Goal: Transaction & Acquisition: Download file/media

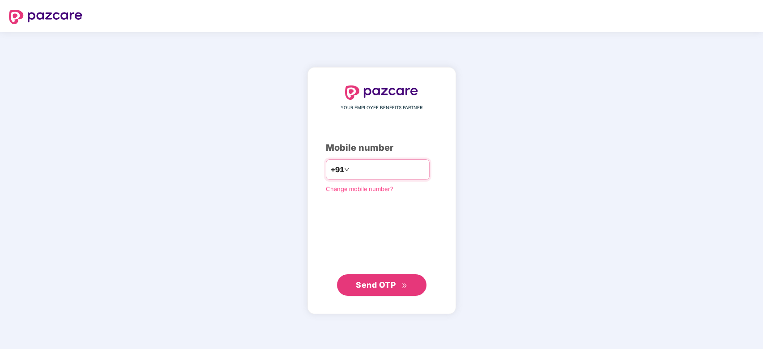
click at [387, 168] on input "number" at bounding box center [387, 169] width 73 height 14
type input "**********"
click at [388, 287] on span "Send OTP" at bounding box center [376, 284] width 40 height 9
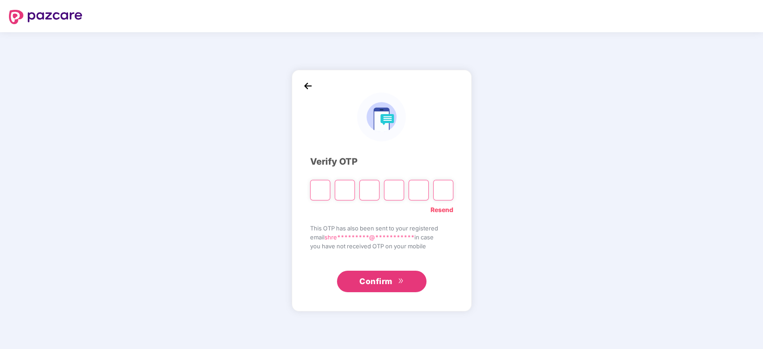
type input "*"
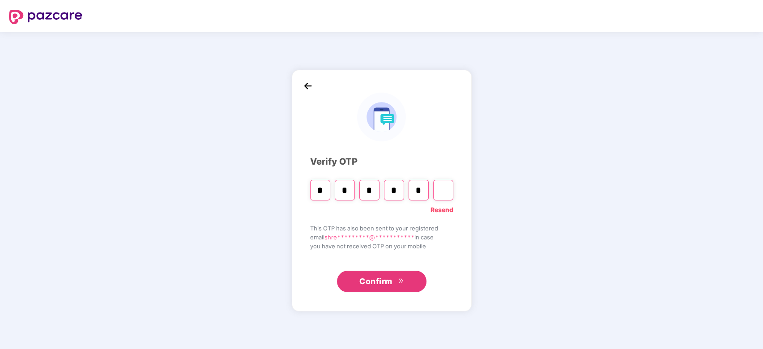
type input "*"
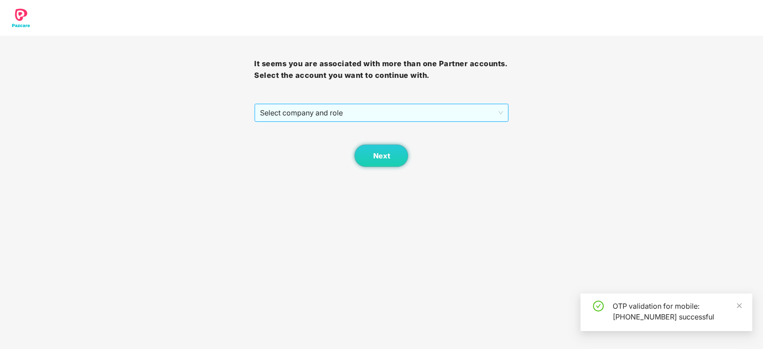
click at [365, 116] on span "Select company and role" at bounding box center [381, 112] width 242 height 17
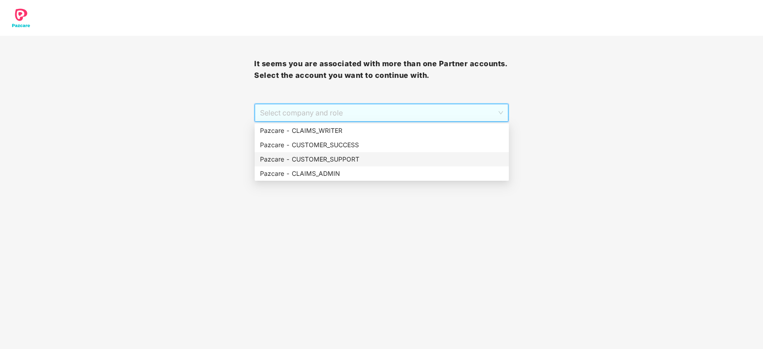
click at [357, 161] on div "Pazcare - CUSTOMER_SUPPORT" at bounding box center [381, 159] width 243 height 10
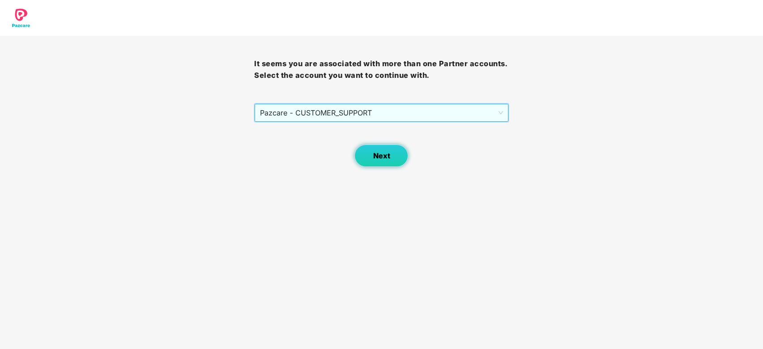
click at [380, 157] on span "Next" at bounding box center [381, 156] width 17 height 8
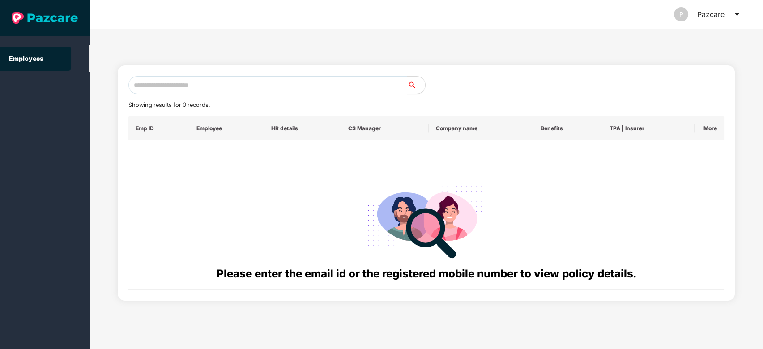
click at [733, 9] on div "P Pazcare" at bounding box center [707, 14] width 67 height 29
click at [739, 16] on icon "caret-down" at bounding box center [736, 14] width 7 height 7
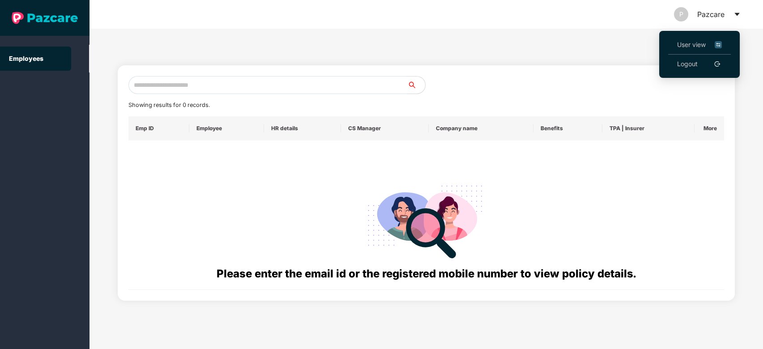
click at [701, 47] on span "User view" at bounding box center [699, 45] width 45 height 10
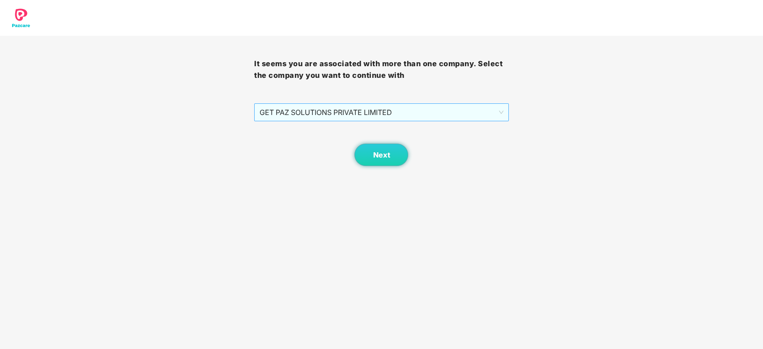
click at [358, 117] on span "GET PAZ SOLUTIONS PRIVATE LIMITED" at bounding box center [380, 112] width 243 height 17
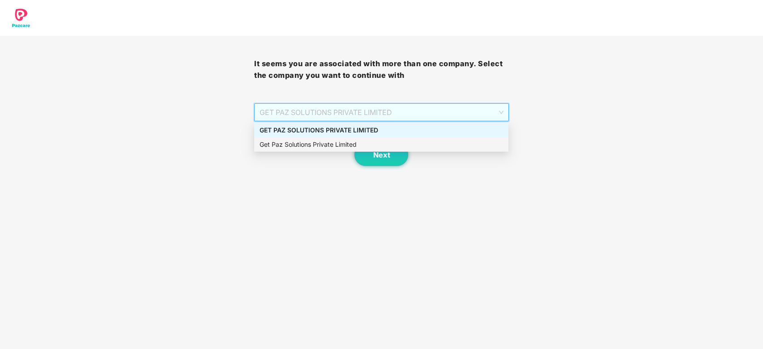
click at [358, 141] on div "Get Paz Solutions Private Limited" at bounding box center [380, 145] width 243 height 10
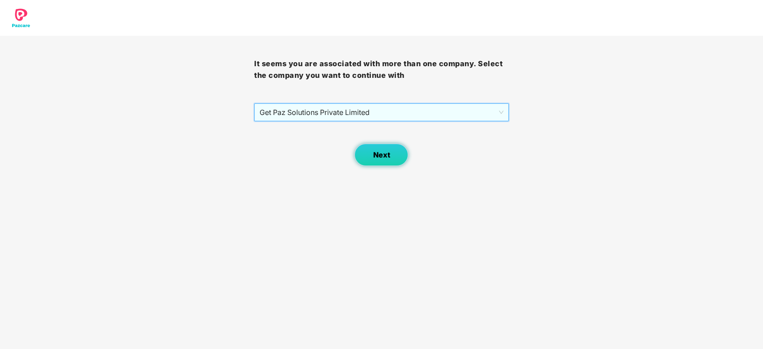
click at [368, 152] on button "Next" at bounding box center [381, 155] width 54 height 22
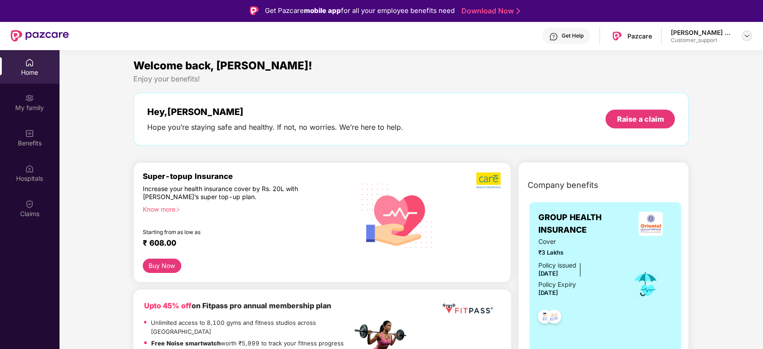
click at [747, 34] on img at bounding box center [746, 35] width 7 height 7
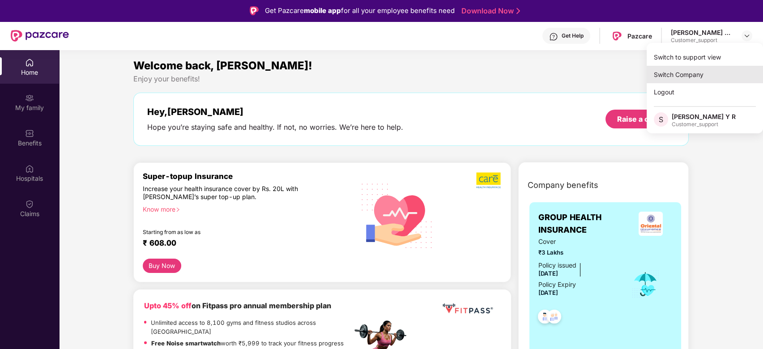
click at [701, 71] on div "Switch Company" at bounding box center [704, 74] width 116 height 17
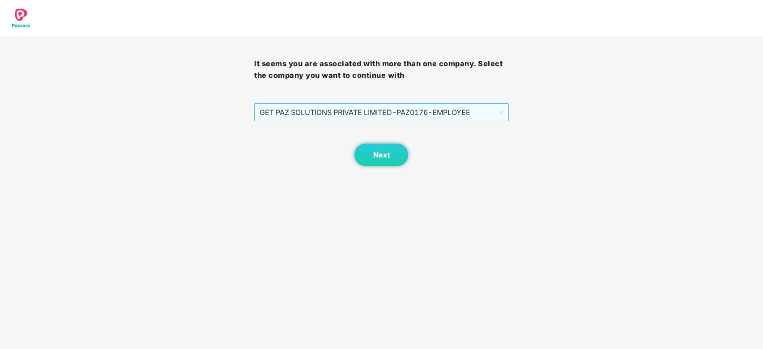
click at [353, 104] on span "GET PAZ SOLUTIONS PRIVATE LIMITED - PAZ0176 - EMPLOYEE" at bounding box center [380, 112] width 243 height 17
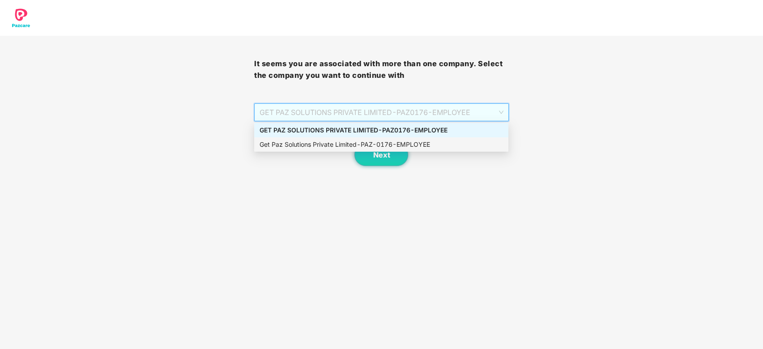
click at [348, 140] on div "Get Paz Solutions Private Limited - PAZ-0176 - EMPLOYEE" at bounding box center [380, 145] width 243 height 10
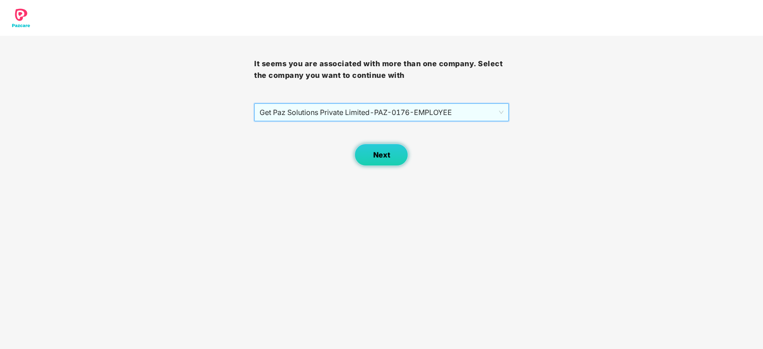
click at [380, 154] on span "Next" at bounding box center [381, 155] width 17 height 8
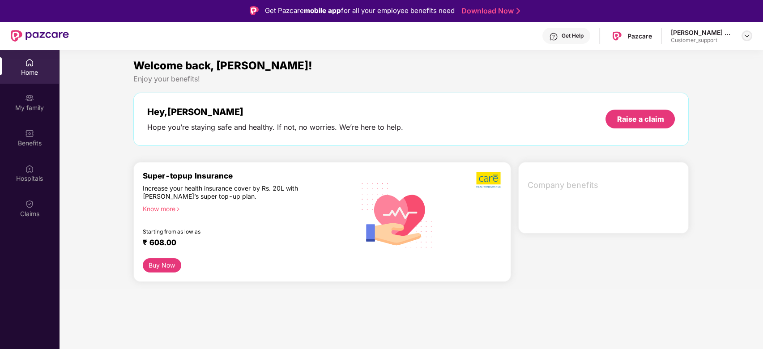
click at [743, 34] on img at bounding box center [746, 35] width 7 height 7
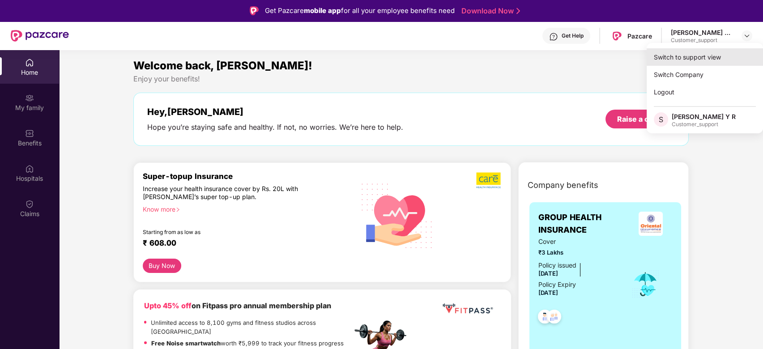
click at [730, 51] on div "Switch to support view" at bounding box center [704, 56] width 116 height 17
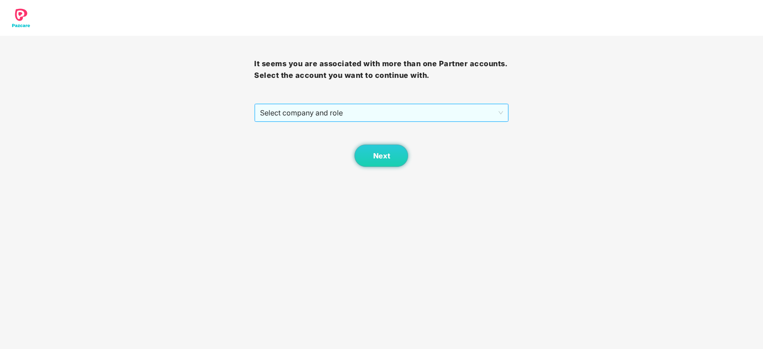
click at [376, 112] on span "Select company and role" at bounding box center [381, 112] width 242 height 17
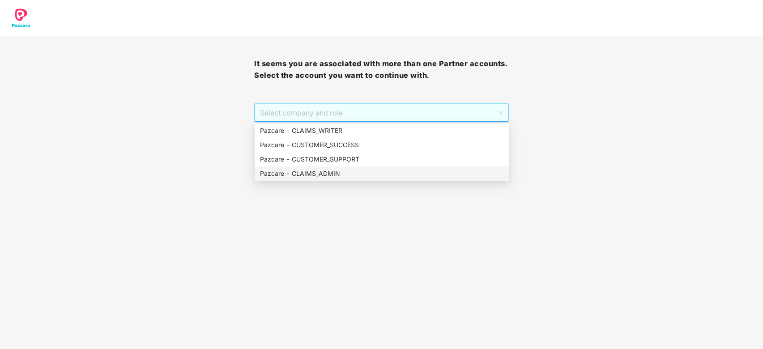
click at [340, 170] on div "Pazcare - CLAIMS_ADMIN" at bounding box center [381, 174] width 243 height 10
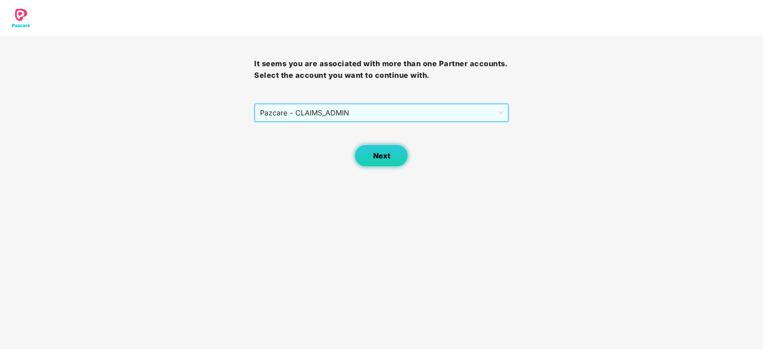
click at [376, 158] on span "Next" at bounding box center [381, 156] width 17 height 8
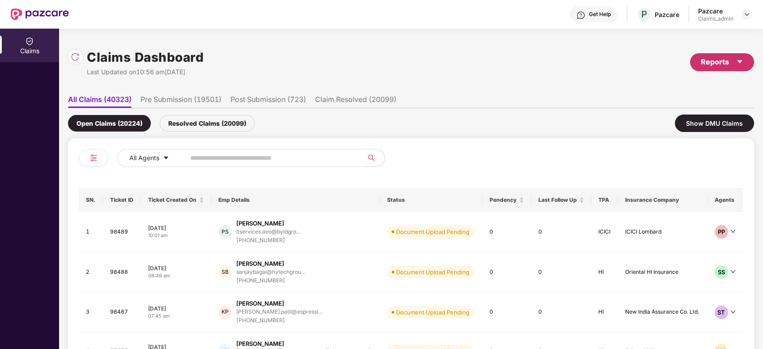
click at [736, 61] on icon "caret-down" at bounding box center [739, 61] width 7 height 7
click at [673, 84] on div "Claims Report" at bounding box center [667, 86] width 41 height 10
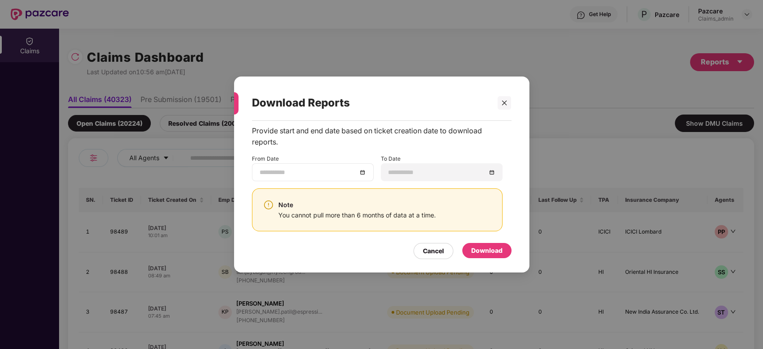
click at [331, 174] on input at bounding box center [308, 172] width 98 height 10
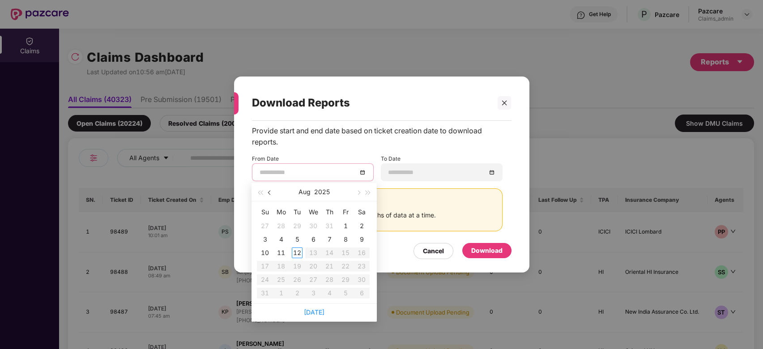
click at [271, 195] on button "button" at bounding box center [270, 192] width 10 height 18
type input "**********"
click at [297, 226] on div "1" at bounding box center [297, 226] width 11 height 11
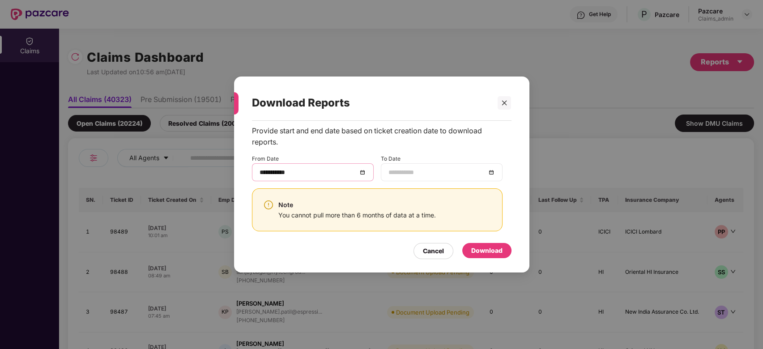
click at [410, 175] on input at bounding box center [437, 172] width 98 height 10
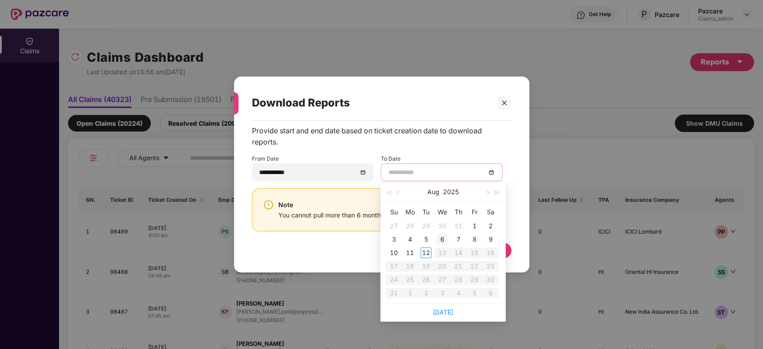
type input "**********"
click at [422, 254] on div "12" at bounding box center [426, 252] width 11 height 11
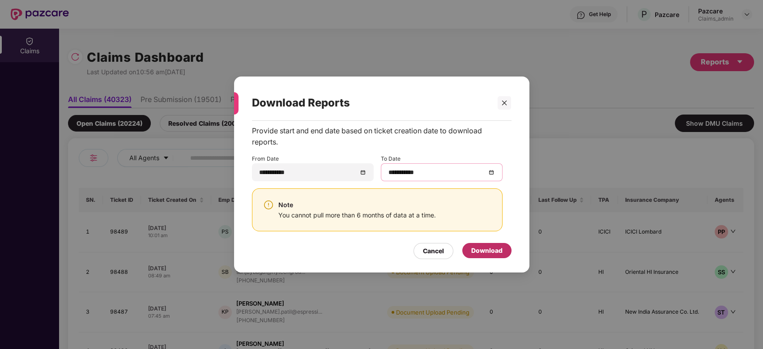
click at [480, 252] on div "Download" at bounding box center [486, 251] width 31 height 10
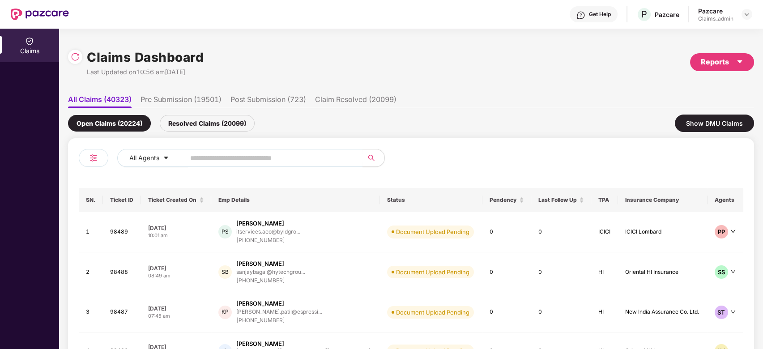
click at [664, 81] on div "Claims Dashboard Last Updated on 10:56 am[DATE] Reports" at bounding box center [411, 61] width 686 height 47
click at [727, 58] on div "Reports" at bounding box center [722, 61] width 42 height 11
click at [701, 88] on div "Claims Report" at bounding box center [697, 86] width 101 height 10
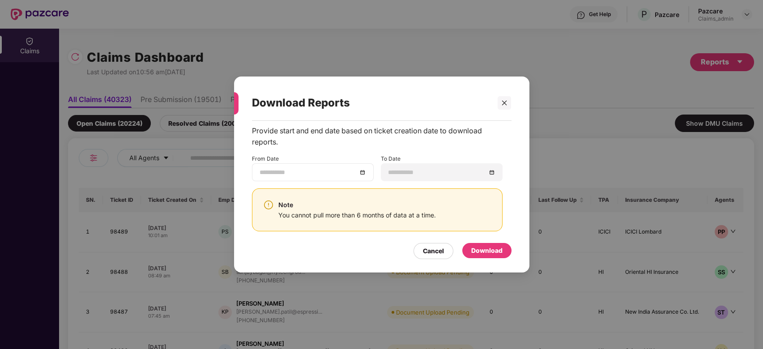
click at [309, 166] on div at bounding box center [313, 172] width 122 height 18
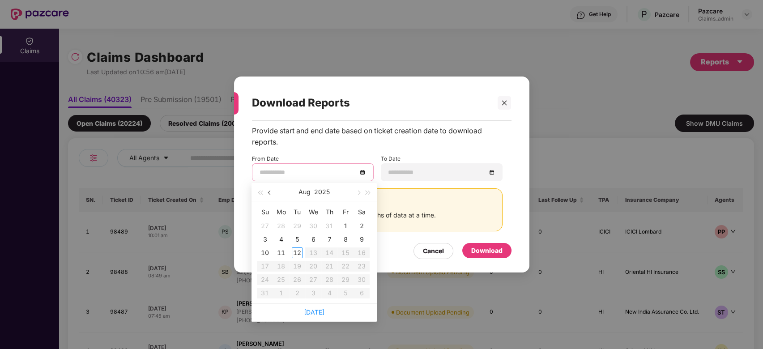
click at [270, 193] on span "button" at bounding box center [270, 193] width 4 height 4
type input "**********"
click at [296, 228] on div "1" at bounding box center [297, 226] width 11 height 11
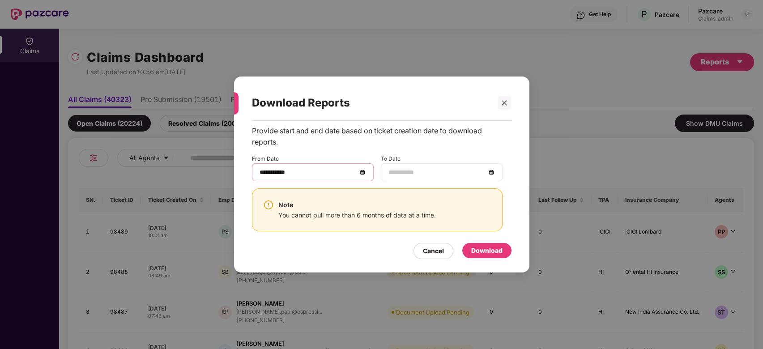
click at [454, 167] on input at bounding box center [437, 172] width 98 height 10
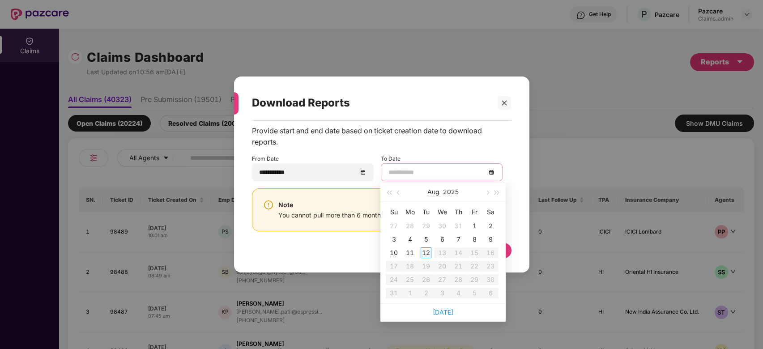
type input "**********"
click at [426, 250] on div "12" at bounding box center [426, 252] width 11 height 11
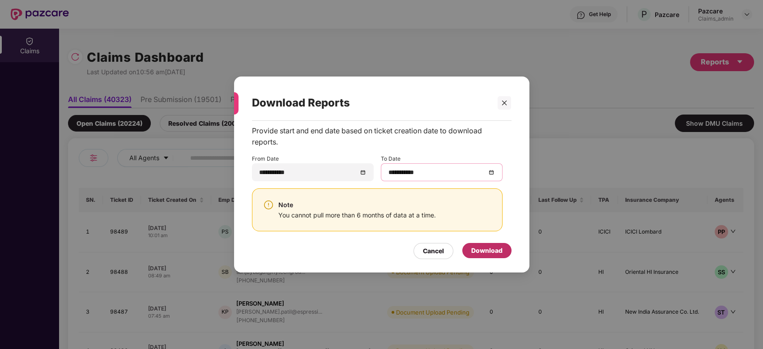
click at [480, 250] on div "Download" at bounding box center [486, 251] width 31 height 10
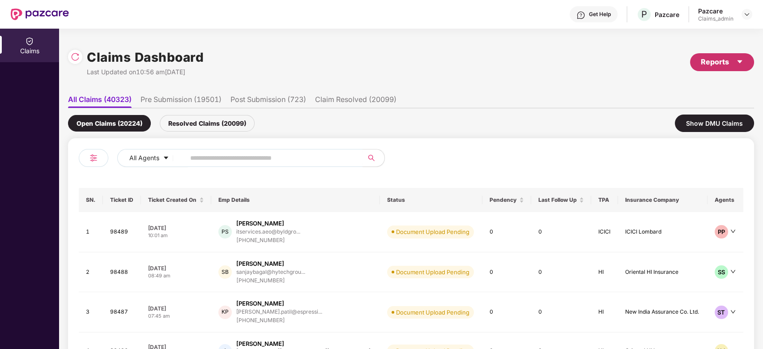
click at [729, 61] on div "Reports" at bounding box center [722, 61] width 42 height 11
